Goal: Find specific fact: Find specific fact

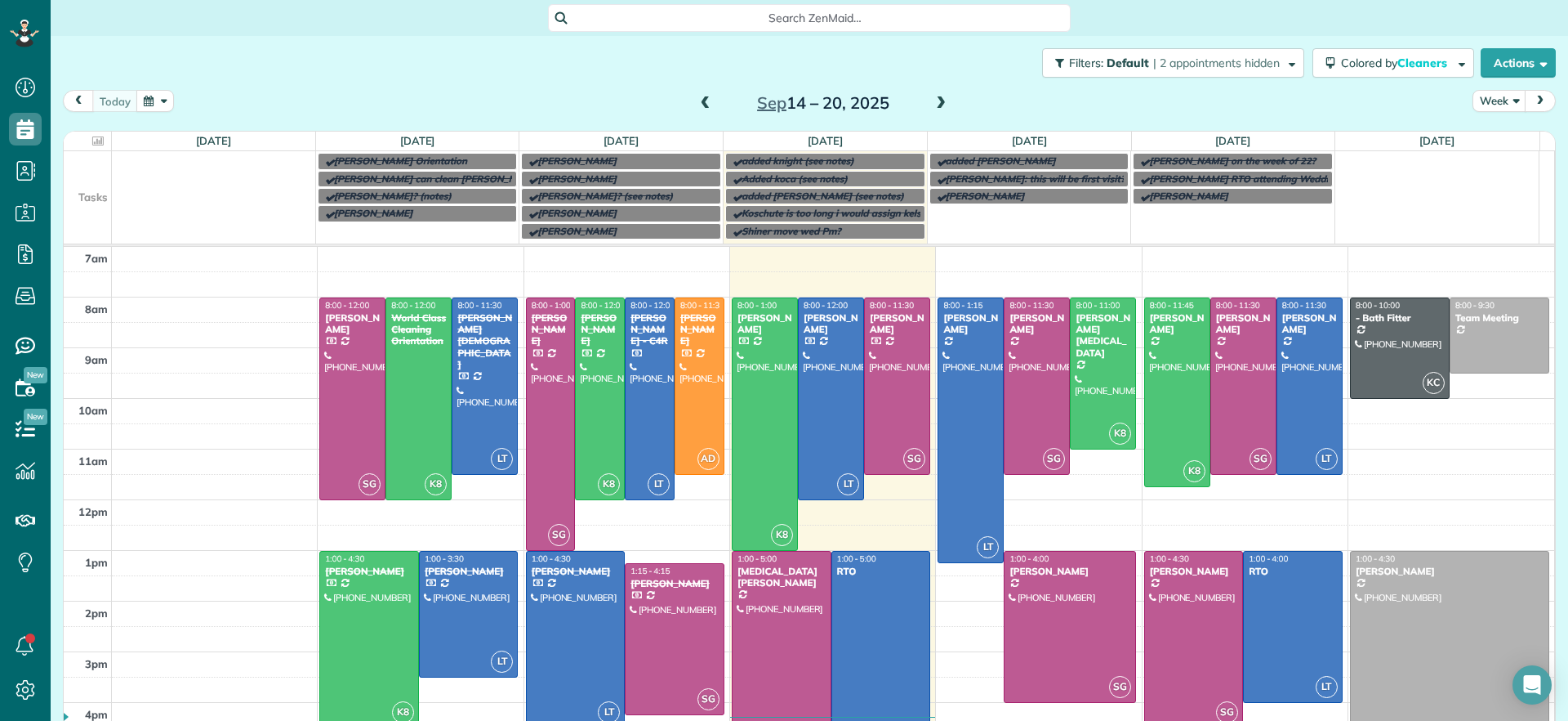
click at [759, 17] on span "Search ZenMaid…" at bounding box center [815, 17] width 496 height 16
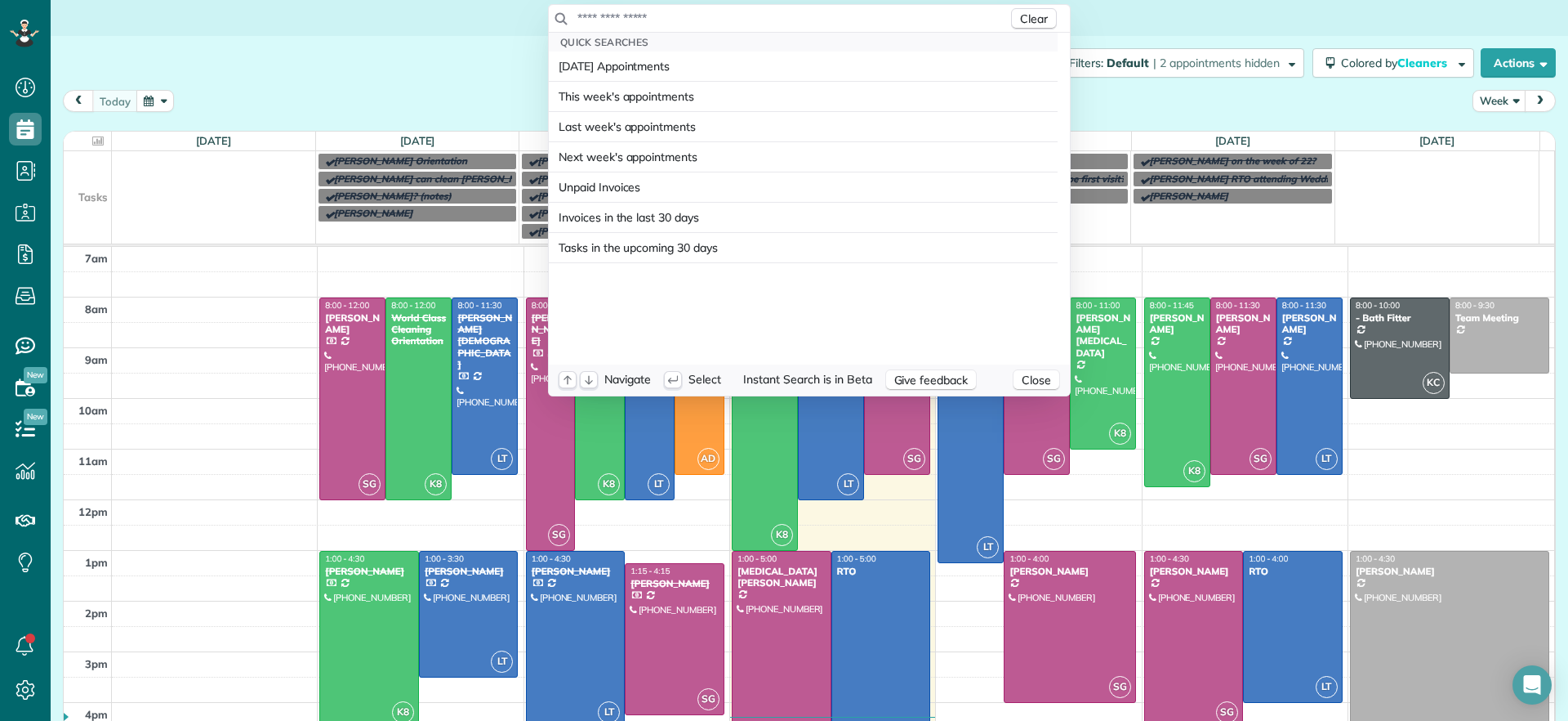
click at [759, 17] on input "text" at bounding box center [792, 17] width 431 height 16
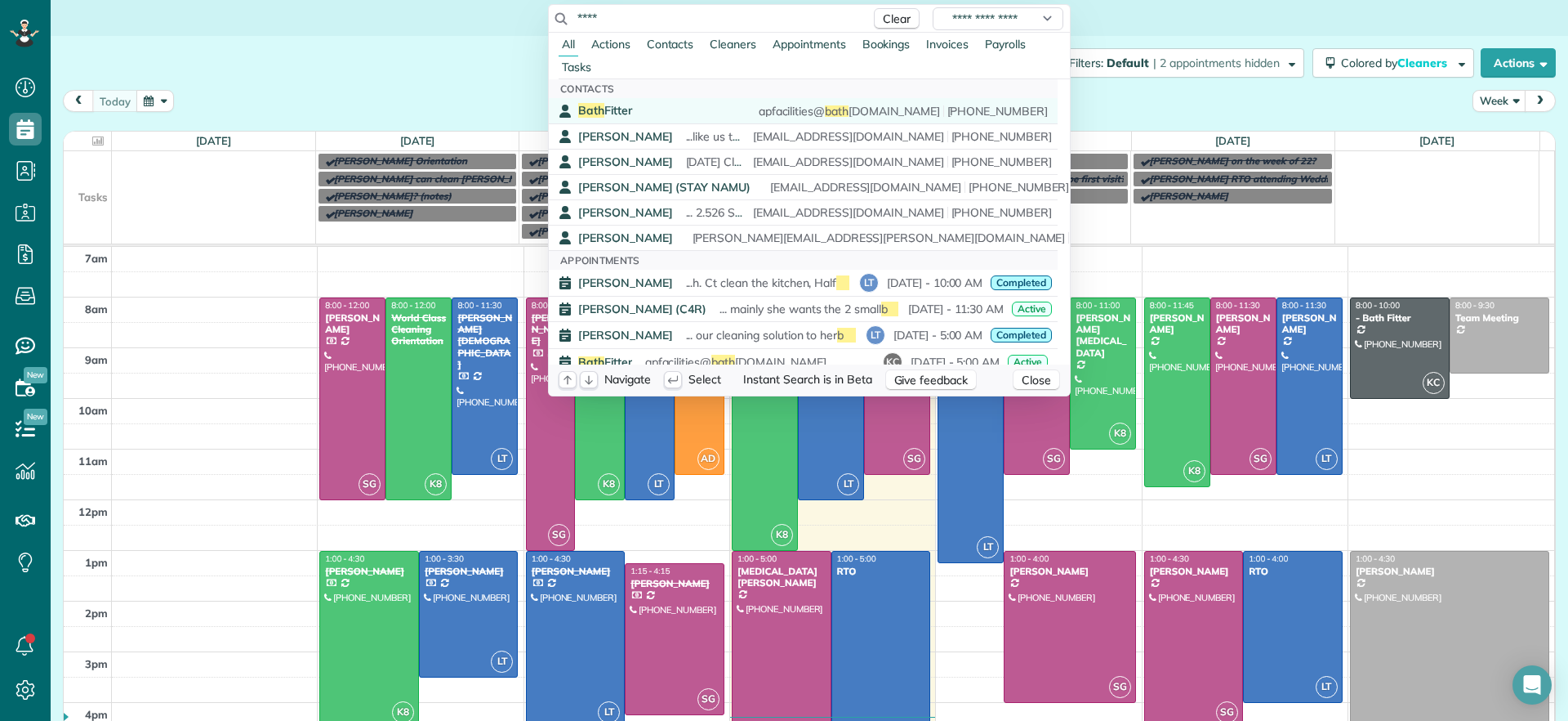
type input "****"
click at [641, 120] on link "Bath Fitter apfacilities@ bath [DOMAIN_NAME] [PHONE_NUMBER]" at bounding box center [803, 111] width 509 height 25
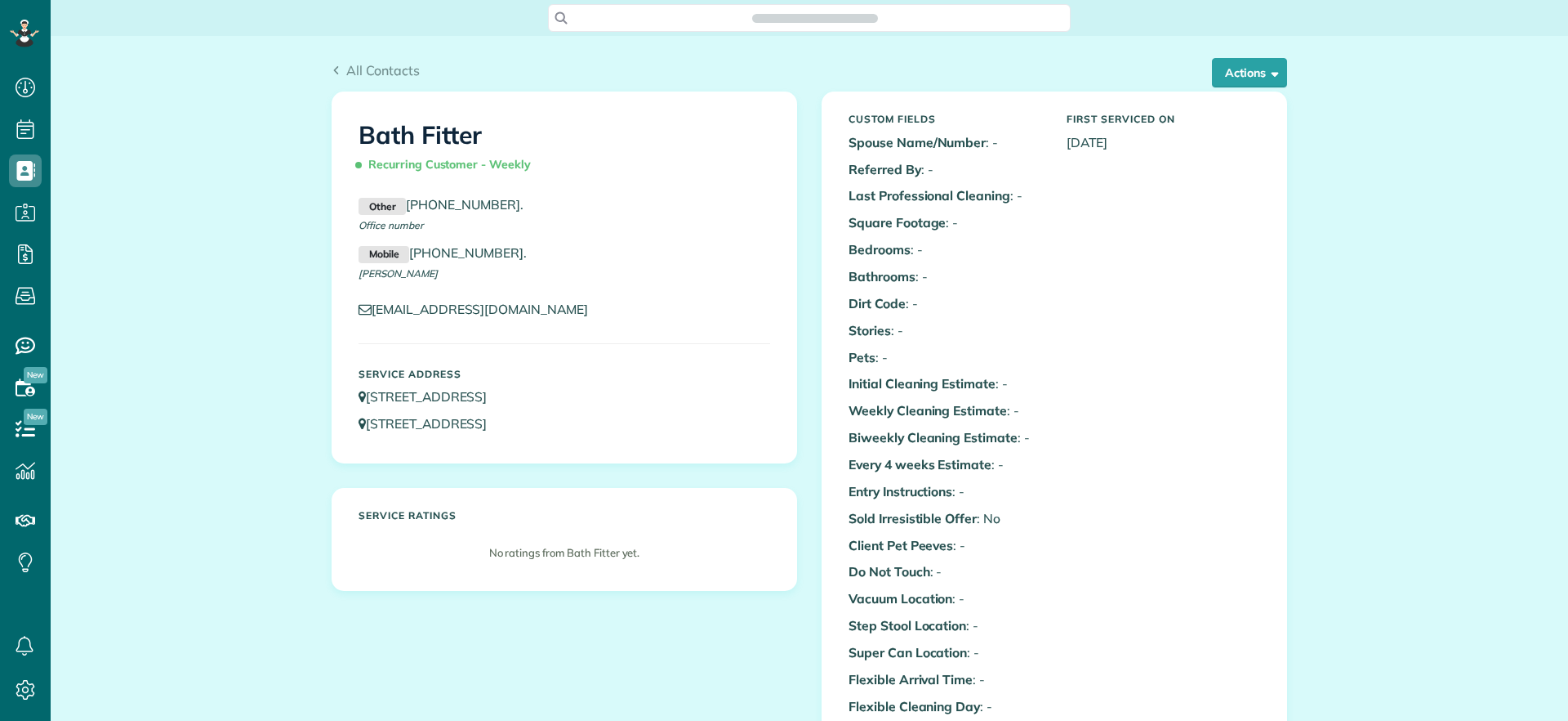
scroll to position [8, 8]
drag, startPoint x: 598, startPoint y: 399, endPoint x: 363, endPoint y: 404, distance: 235.1
click at [363, 404] on p "5772 Charles City Circle Sandston VA 23231" at bounding box center [564, 397] width 412 height 19
copy link "5772 Charles City Circle Sandston VA 23231"
